Goal: Information Seeking & Learning: Learn about a topic

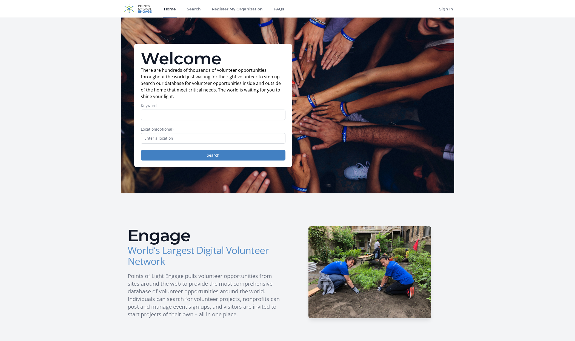
click at [54, 127] on main "Welcome There are hundreds of thousands of volunteer opportunities throughout t…" at bounding box center [287, 304] width 575 height 572
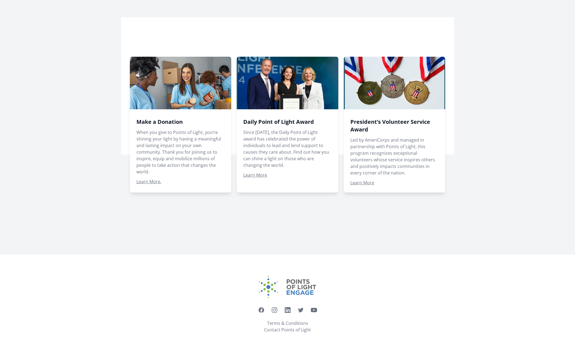
scroll to position [343, 0]
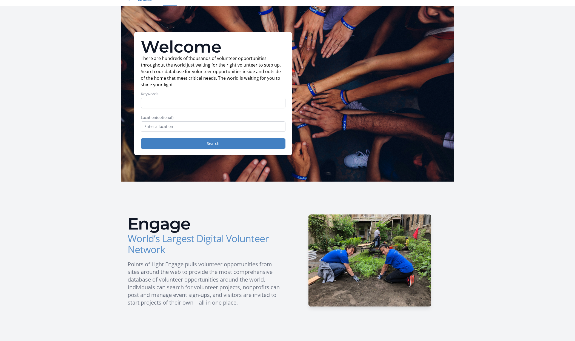
scroll to position [0, 0]
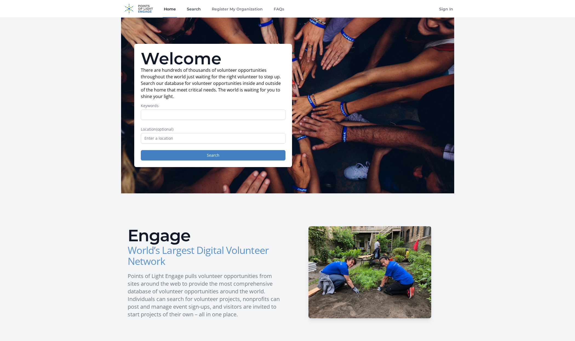
click at [191, 10] on link "Search" at bounding box center [194, 9] width 16 height 18
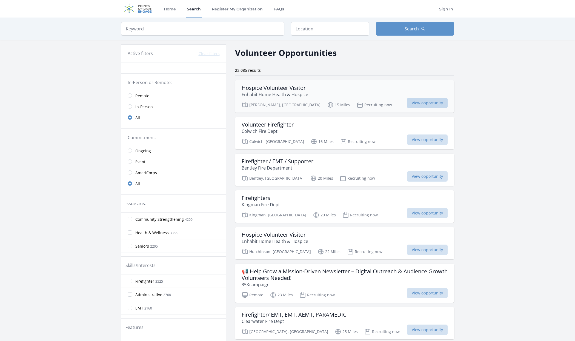
click at [424, 103] on span "View opportunity" at bounding box center [427, 103] width 41 height 10
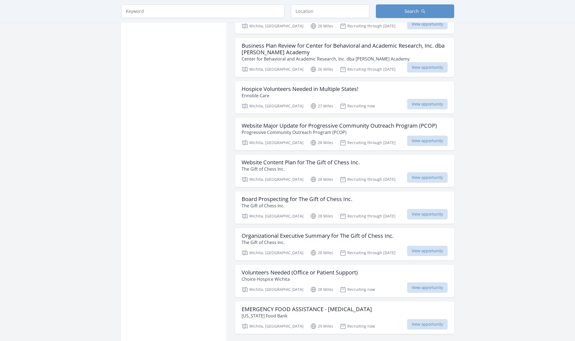
scroll to position [514, 0]
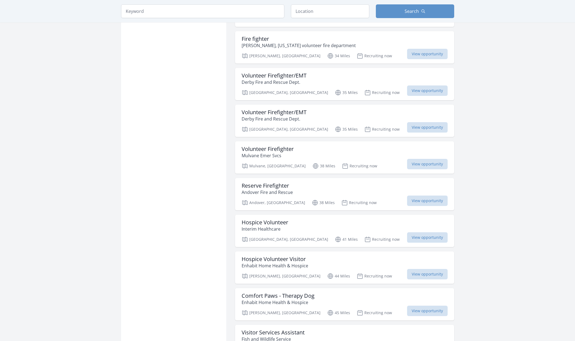
scroll to position [1058, 0]
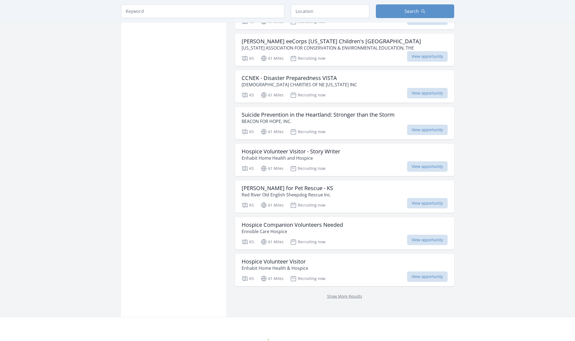
scroll to position [2098, 0]
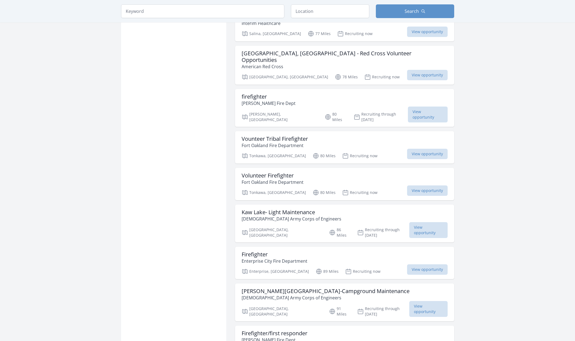
scroll to position [2832, 0]
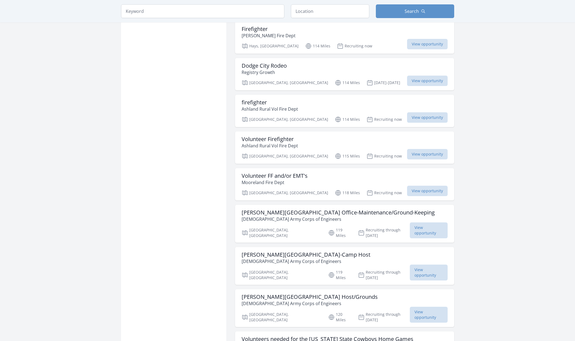
scroll to position [3572, 0]
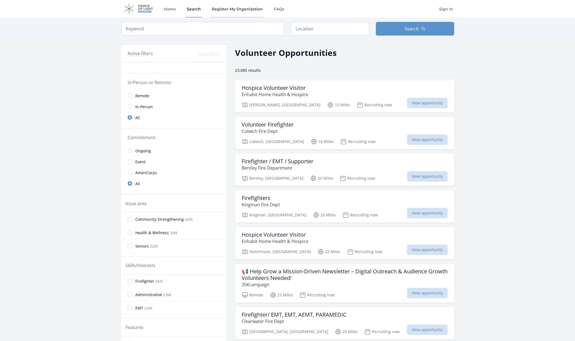
click at [224, 10] on link "Register My Organization" at bounding box center [237, 9] width 53 height 18
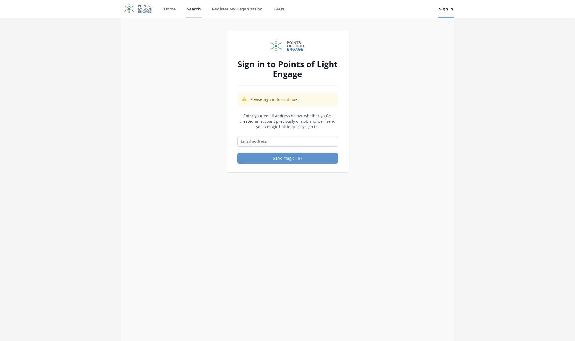
click at [192, 8] on link "Search" at bounding box center [194, 9] width 16 height 18
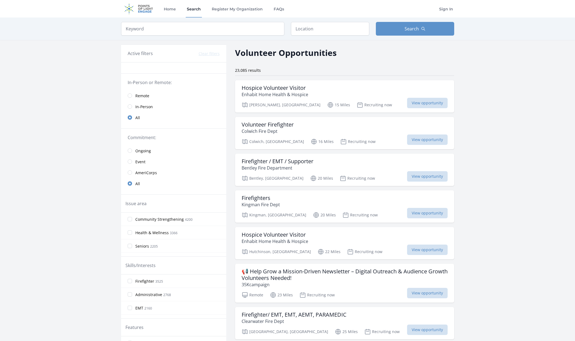
click at [146, 9] on img at bounding box center [138, 9] width 35 height 18
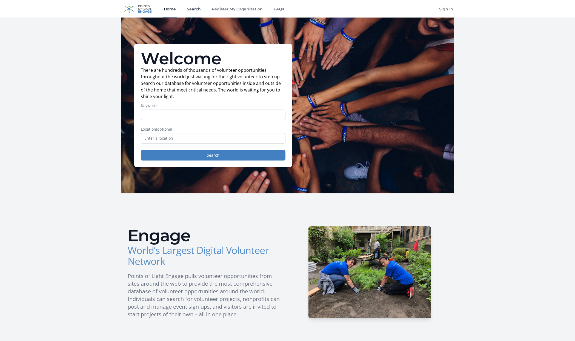
click at [198, 9] on link "Search" at bounding box center [194, 9] width 16 height 18
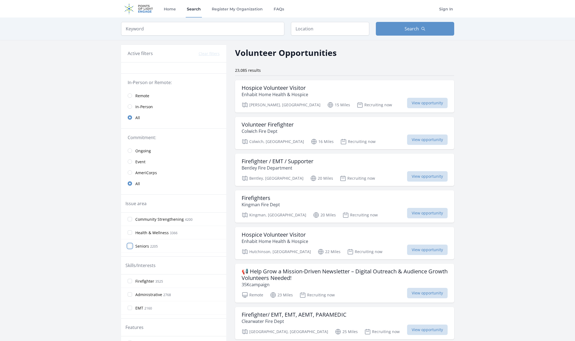
click at [132, 246] on input "Seniors 2205" at bounding box center [130, 246] width 4 height 4
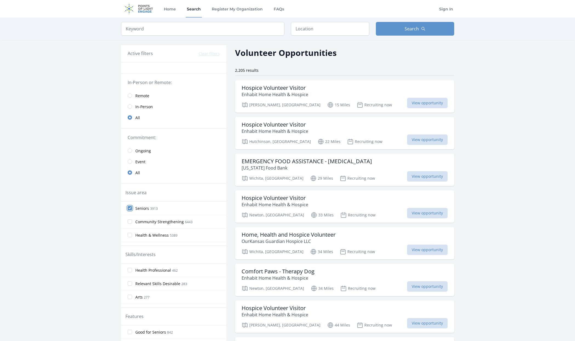
click at [131, 207] on input "Seniors 3913" at bounding box center [130, 208] width 4 height 4
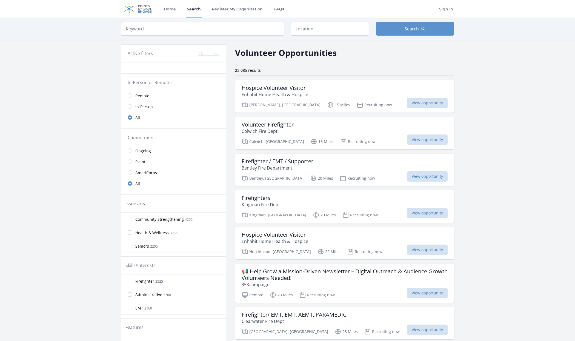
click at [134, 210] on div "Issue area" at bounding box center [173, 204] width 105 height 18
